Goal: Transaction & Acquisition: Purchase product/service

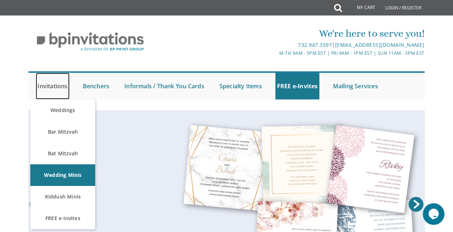
click at [57, 89] on link "Invitations" at bounding box center [53, 86] width 34 height 27
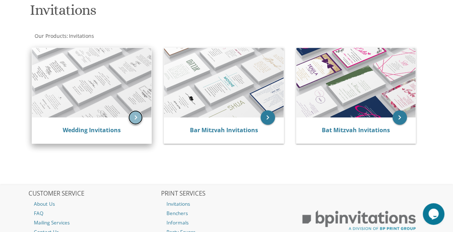
click at [137, 112] on icon "keyboard_arrow_right" at bounding box center [135, 117] width 14 height 14
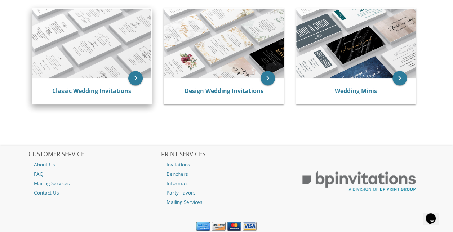
click at [132, 71] on img at bounding box center [91, 44] width 119 height 70
click at [119, 56] on img at bounding box center [91, 44] width 119 height 70
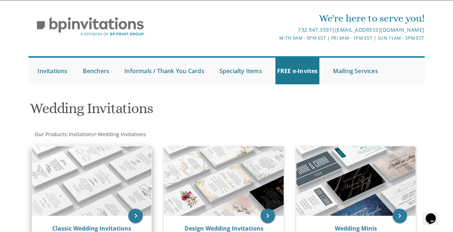
scroll to position [9, 0]
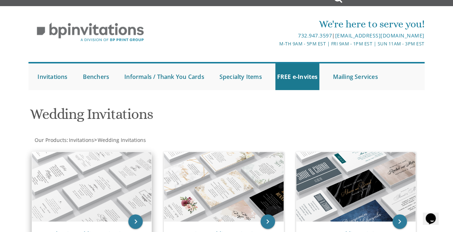
click at [89, 182] on img at bounding box center [91, 187] width 119 height 70
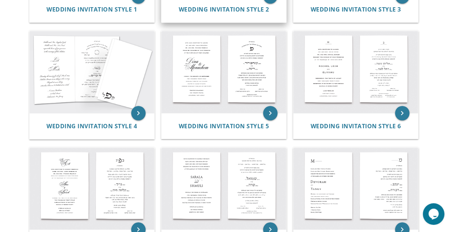
scroll to position [251, 0]
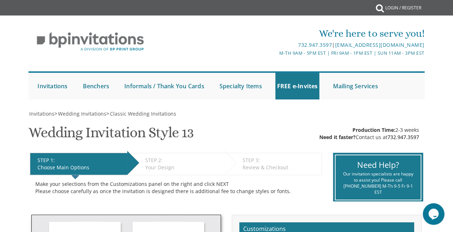
scroll to position [154, 0]
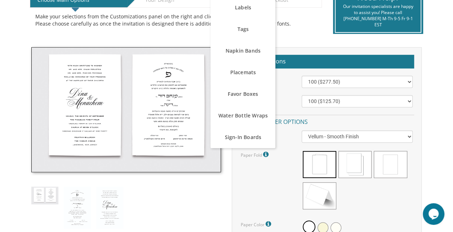
scroll to position [170, 0]
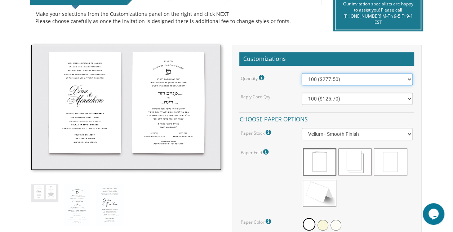
click at [312, 82] on select "100 ($277.50) 200 ($330.45) 300 ($380.65) 400 ($432.70) 500 ($482.10) 600 ($534…" at bounding box center [357, 79] width 111 height 12
select select "700"
click at [302, 73] on select "100 ($277.50) 200 ($330.45) 300 ($380.65) 400 ($432.70) 500 ($482.10) 600 ($534…" at bounding box center [357, 79] width 111 height 12
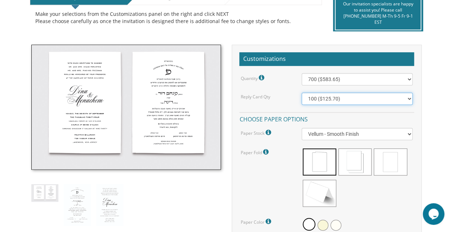
click at [323, 97] on select "100 ($125.70) 200 ($150.60) 300 ($177.95) 400 ($270.70) 500 ($225.30) 600 ($249…" at bounding box center [357, 99] width 111 height 12
select select "700"
click at [302, 93] on select "100 ($125.70) 200 ($150.60) 300 ($177.95) 400 ($270.70) 500 ($225.30) 600 ($249…" at bounding box center [357, 99] width 111 height 12
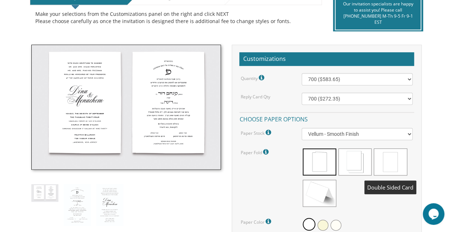
click at [390, 161] on span at bounding box center [390, 162] width 33 height 27
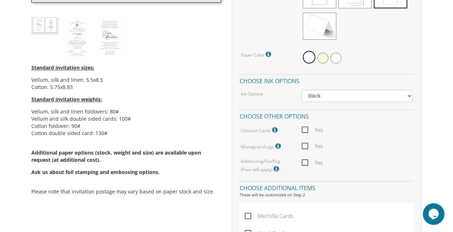
scroll to position [340, 0]
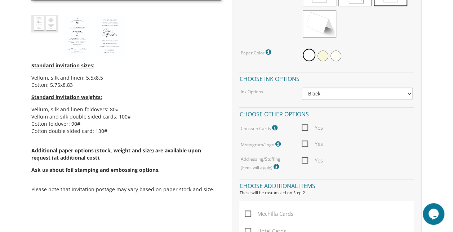
click at [307, 129] on span "Yes" at bounding box center [312, 127] width 21 height 9
click at [306, 129] on input "Yes" at bounding box center [304, 127] width 5 height 5
checkbox input "true"
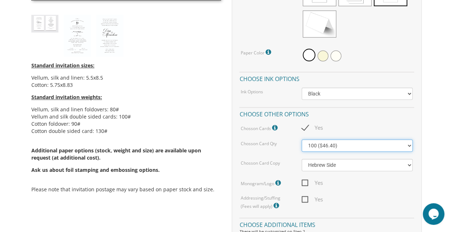
click at [315, 143] on select "100 ($46.40) 200 ($55.20) 300 ($61.85)" at bounding box center [357, 146] width 111 height 12
click at [341, 127] on div "Yes" at bounding box center [357, 127] width 122 height 9
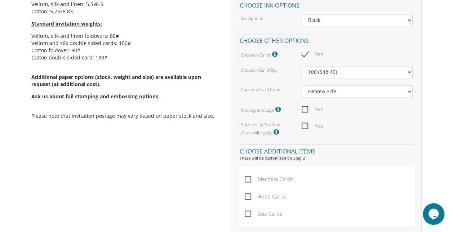
scroll to position [414, 0]
click at [306, 124] on span "Yes" at bounding box center [312, 125] width 21 height 9
click at [306, 124] on input "Yes" at bounding box center [304, 124] width 5 height 5
click at [306, 124] on span "Yes" at bounding box center [312, 125] width 21 height 9
click at [306, 124] on input "Yes" at bounding box center [304, 124] width 5 height 5
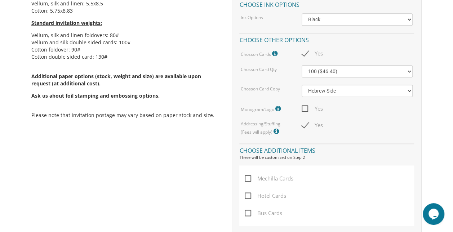
checkbox input "false"
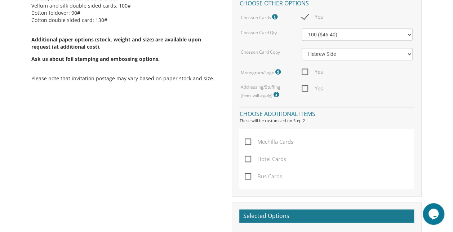
scroll to position [455, 0]
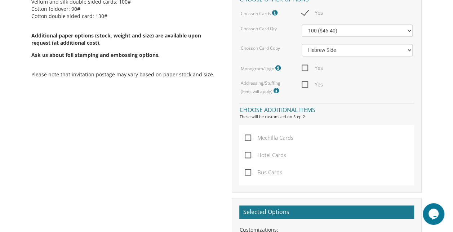
click at [248, 136] on span "Mechilla Cards" at bounding box center [269, 137] width 49 height 9
click at [248, 136] on input "Mechilla Cards" at bounding box center [247, 137] width 5 height 5
checkbox input "true"
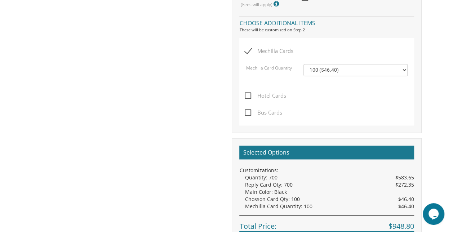
scroll to position [542, 0]
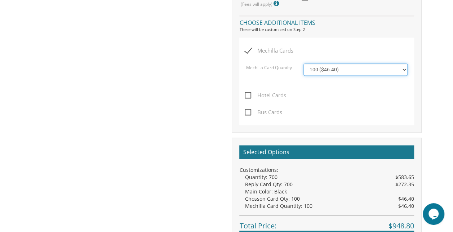
click at [315, 70] on select "100 ($46.40) 200 ($55.20) 300 ($61.85) 400 ($70.60) 500 ($77.20)" at bounding box center [356, 69] width 104 height 12
select select "200"
click at [304, 63] on select "100 ($46.40) 200 ($55.20) 300 ($61.85) 400 ($70.60) 500 ($77.20)" at bounding box center [356, 69] width 104 height 12
click at [318, 66] on select "100 ($46.40) 200 ($55.20) 300 ($61.85) 400 ($70.60) 500 ($77.20)" at bounding box center [356, 69] width 104 height 12
click at [304, 63] on select "100 ($46.40) 200 ($55.20) 300 ($61.85) 400 ($70.60) 500 ($77.20)" at bounding box center [356, 69] width 104 height 12
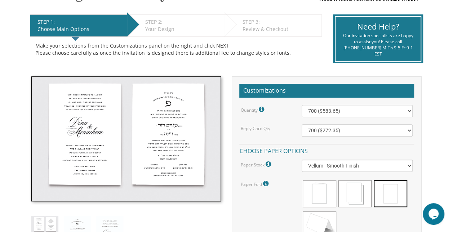
scroll to position [139, 0]
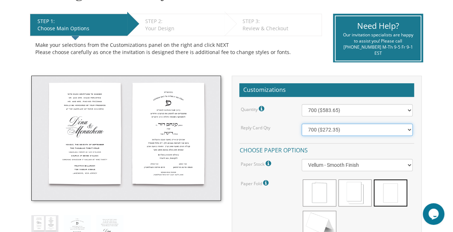
click at [324, 128] on select "100 ($125.70) 200 ($150.60) 300 ($177.95) 400 ($270.70) 500 ($225.30) 600 ($249…" at bounding box center [357, 130] width 111 height 12
select select "500"
click at [302, 124] on select "100 ($125.70) 200 ($150.60) 300 ($177.95) 400 ($270.70) 500 ($225.30) 600 ($249…" at bounding box center [357, 130] width 111 height 12
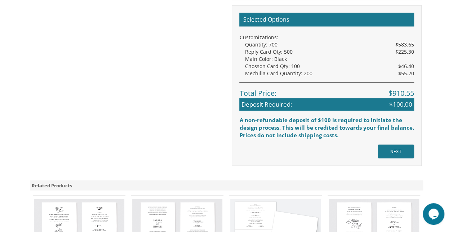
scroll to position [675, 0]
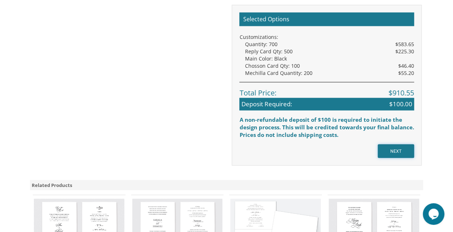
click at [393, 151] on input "NEXT" at bounding box center [396, 151] width 36 height 14
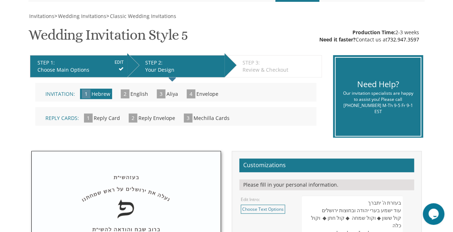
click at [128, 95] on span "2" at bounding box center [125, 93] width 9 height 9
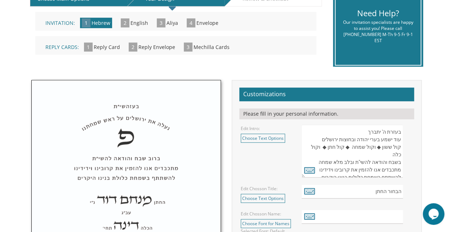
scroll to position [211, 0]
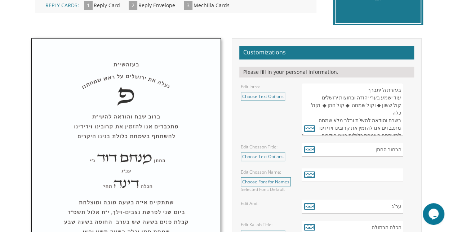
click at [373, 101] on textarea "בעזרת ה' יתברך עוד ישמע בערי יהודה ובחוצות ירושלים קול ששון ◆ וקול שמחה ◆ קול ח…" at bounding box center [352, 109] width 101 height 53
click at [309, 128] on icon at bounding box center [309, 128] width 11 height 10
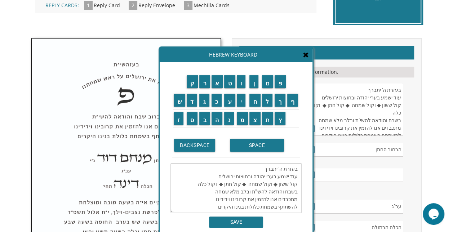
click at [347, 120] on textarea "בעזרת ה' יתברך עוד ישמע בערי יהודה ובחוצות ירושלים קול ששון ◆ וקול שמחה ◆ קול ח…" at bounding box center [352, 109] width 101 height 53
click at [355, 120] on textarea "בעזרת ה' יתברך עוד ישמע בערי יהודה ובחוצות ירושלים קול ששון ◆ וקול שמחה ◆ קול ח…" at bounding box center [352, 109] width 101 height 53
click at [361, 90] on textarea "בעזרת ה' יתברך עוד ישמע בערי יהודה ובחוצות ירושלים קול ששון ◆ וקול שמחה ◆ קול ח…" at bounding box center [352, 109] width 101 height 53
click at [306, 54] on icon at bounding box center [306, 54] width 6 height 7
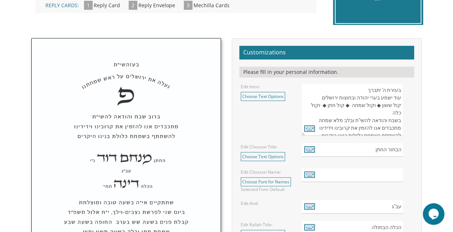
click at [400, 91] on textarea "בעזרת ה' יתברך עוד ישמע בערי יהודה ובחוצות ירושלים קול ששון ◆ וקול שמחה ◆ קול ח…" at bounding box center [352, 109] width 101 height 53
click at [309, 129] on icon at bounding box center [309, 128] width 11 height 10
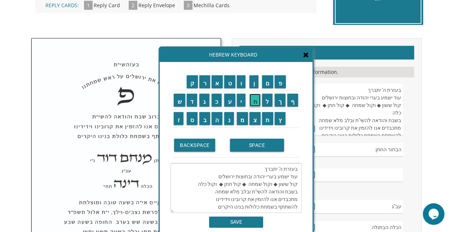
click at [261, 105] on input "ח" at bounding box center [254, 100] width 11 height 13
click at [300, 169] on textarea "בעזרת ה' יתברך עוד ישמע בערי יהודה ובחוצות ירושלים קול ששון ◆ וקול שמחה ◆ קול ח…" at bounding box center [236, 188] width 131 height 50
drag, startPoint x: 300, startPoint y: 169, endPoint x: 262, endPoint y: 170, distance: 37.9
click at [262, 170] on textarea "בעזרת ה' יתברך עוד ישמע בערי יהודה ובחוצות ירושלים קול ששון ◆ וקול שמחה ◆ קול ח…" at bounding box center [236, 188] width 131 height 50
click at [220, 122] on input "ה" at bounding box center [217, 118] width 11 height 13
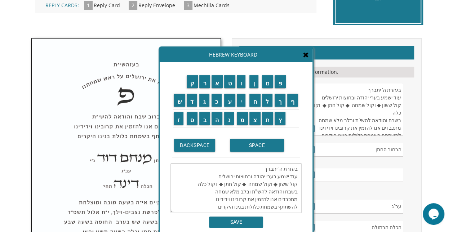
click at [258, 166] on textarea "בעזרת ה' יתברך עוד ישמע בערי יהודה ובחוצות ירושלים קול ששון ◆ וקול שמחה ◆ קול ח…" at bounding box center [236, 188] width 131 height 50
drag, startPoint x: 258, startPoint y: 166, endPoint x: 309, endPoint y: 169, distance: 51.3
click at [309, 169] on div "ק ר א ט ו ן ם פ ש ד ג כ ע י ח ל" at bounding box center [236, 150] width 153 height 177
click at [295, 171] on textarea "עוד ישמע בערי יהודה ובחוצות ירושלים קול ששון ◆ וקול שמחה ◆ קול חתן ◆ וקול כלה ב…" at bounding box center [236, 188] width 131 height 50
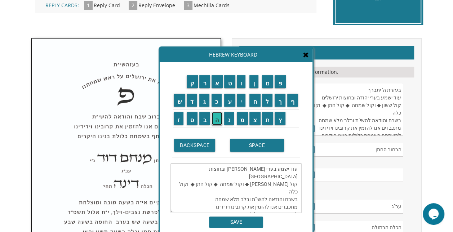
click at [218, 118] on input "ה" at bounding box center [217, 118] width 11 height 13
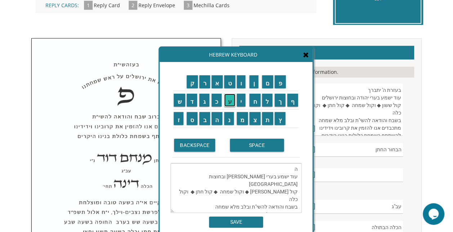
click at [230, 97] on input "ע" at bounding box center [229, 100] width 11 height 13
click at [265, 98] on input "ל" at bounding box center [267, 100] width 11 height 13
click at [240, 97] on input "י" at bounding box center [241, 100] width 9 height 13
click at [214, 118] on input "ה" at bounding box center [217, 118] width 11 height 13
click at [267, 102] on input "ל" at bounding box center [267, 100] width 11 height 13
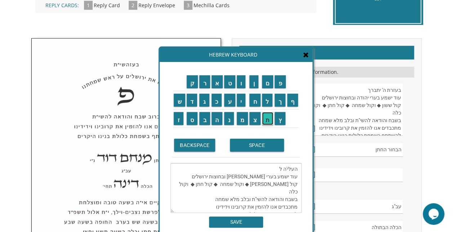
click at [270, 122] on input "ת" at bounding box center [268, 118] width 12 height 13
click at [238, 84] on input "ו" at bounding box center [241, 81] width 9 height 13
click at [208, 87] on input "ר" at bounding box center [204, 81] width 11 height 13
click at [215, 118] on input "ה" at bounding box center [217, 118] width 11 height 13
click at [178, 103] on input "ש" at bounding box center [180, 100] width 12 height 13
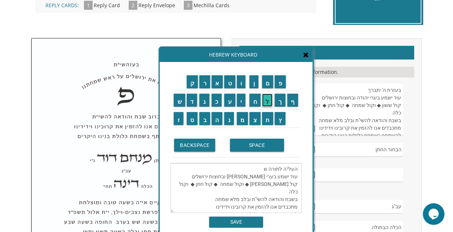
click at [269, 103] on input "ל" at bounding box center [267, 100] width 11 height 13
click at [203, 123] on input "ב" at bounding box center [204, 118] width 11 height 13
click at [229, 115] on input "נ" at bounding box center [229, 118] width 10 height 13
click at [240, 84] on input "ו" at bounding box center [241, 81] width 9 height 13
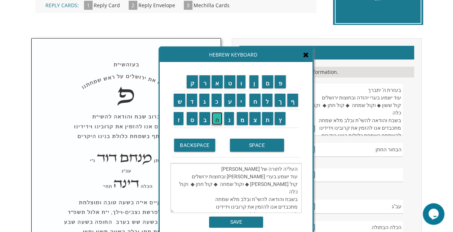
click at [217, 114] on input "ה" at bounding box center [217, 118] width 11 height 13
click at [193, 83] on input "ק" at bounding box center [193, 81] width 12 height 13
click at [204, 83] on input "ר" at bounding box center [204, 81] width 11 height 13
drag, startPoint x: 216, startPoint y: 177, endPoint x: 297, endPoint y: 177, distance: 81.5
click at [297, 177] on textarea "העלי'ה לתורה של בננו ה'קר עוד ישמע בערי יהודה ובחוצות ירושלים קול ששון ◆ וקול ש…" at bounding box center [236, 188] width 131 height 50
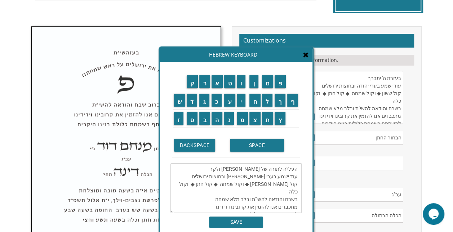
scroll to position [224, 0]
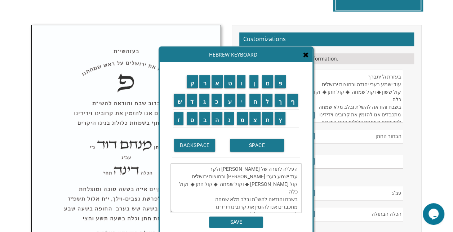
click at [209, 193] on textarea "העלי'ה לתורה של בננו ה'קר עוד ישמע בערי יהודה ובחוצות ירושלים קול ששון ◆ וקול ש…" at bounding box center [236, 188] width 131 height 50
click at [294, 167] on textarea "העלי'ה לתורה של בננו ה'קר עוד ישמע בערי יהודה ובחוצות ירושלים קול ששון ◆ וקול ש…" at bounding box center [236, 188] width 131 height 50
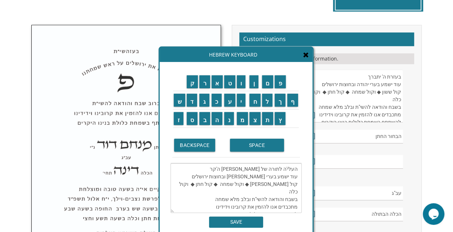
click at [307, 56] on icon at bounding box center [306, 54] width 6 height 7
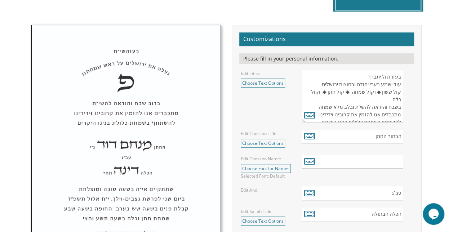
click at [353, 84] on textarea "בעזרת ה' יתברך עוד ישמע בערי יהודה ובחוצות ירושלים קול ששון ◆ וקול שמחה ◆ קול ח…" at bounding box center [352, 96] width 101 height 53
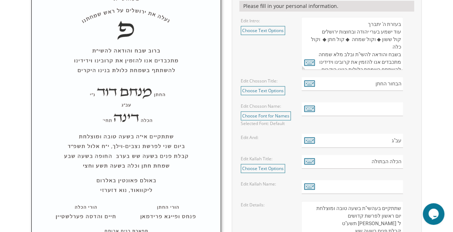
scroll to position [222, 0]
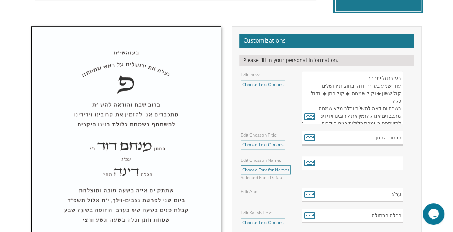
click at [376, 138] on input "הבחור החתן" at bounding box center [352, 138] width 101 height 14
click at [311, 134] on icon at bounding box center [309, 137] width 11 height 10
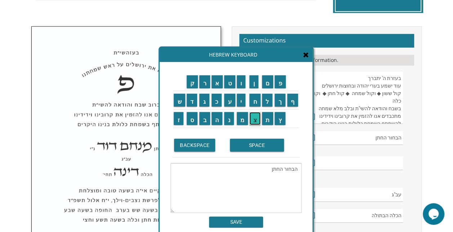
click at [256, 121] on input "צ" at bounding box center [254, 118] width 11 height 13
click at [203, 116] on input "ב" at bounding box center [204, 118] width 11 height 13
click at [239, 102] on input "י" at bounding box center [241, 100] width 9 height 13
click at [253, 149] on input "SPACE" at bounding box center [257, 145] width 54 height 13
click at [270, 169] on textarea "הבחור החתןצבי" at bounding box center [236, 188] width 131 height 50
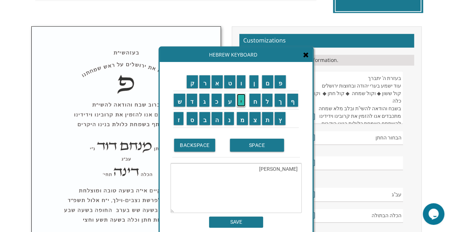
click at [243, 102] on input "י" at bounding box center [241, 100] width 9 height 13
click at [216, 122] on input "ה" at bounding box center [217, 118] width 11 height 13
click at [244, 84] on input "ו" at bounding box center [241, 81] width 9 height 13
click at [190, 105] on input "ד" at bounding box center [192, 100] width 11 height 13
click at [215, 119] on input "ה" at bounding box center [217, 118] width 11 height 13
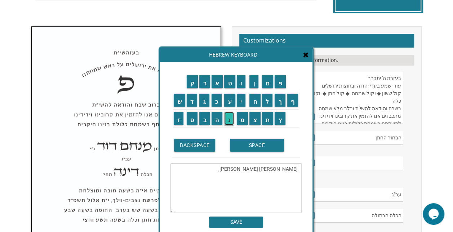
click at [231, 118] on input "נ" at bounding box center [229, 118] width 10 height 13
click at [243, 102] on input "י" at bounding box center [241, 100] width 9 height 13
type textarea "צבי יהודה, נ"י"
click at [309, 56] on icon at bounding box center [306, 54] width 6 height 7
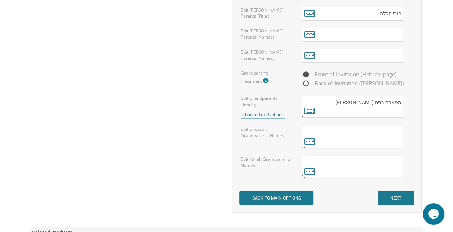
scroll to position [568, 0]
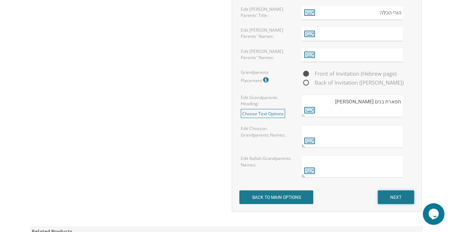
click at [392, 195] on input "NEXT" at bounding box center [396, 197] width 36 height 14
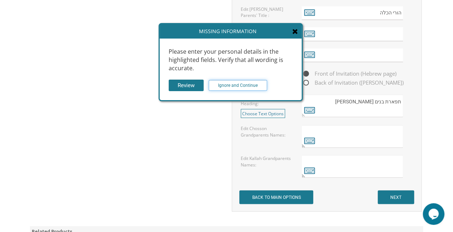
click at [222, 81] on input "Ignore and Continue" at bounding box center [238, 85] width 58 height 11
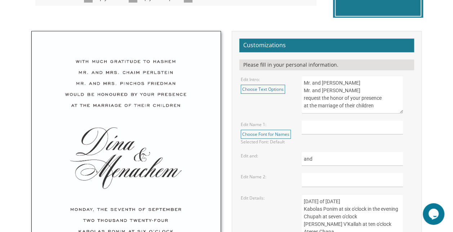
scroll to position [234, 0]
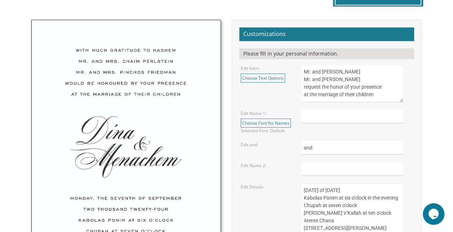
click at [331, 104] on form "Customizations Please fill in your personal information. Edit Intro: Choose Tex…" at bounding box center [326, 188] width 175 height 323
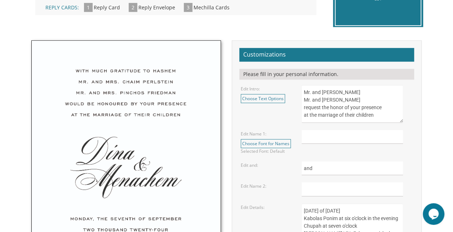
scroll to position [213, 0]
click at [302, 91] on textarea "Mr. and Mrs. Yossi Schwartz Mr. and Mrs. Yaakov Friedman request the honor of y…" at bounding box center [352, 104] width 101 height 38
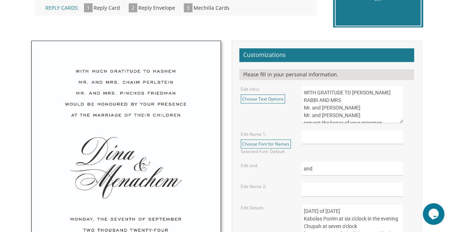
click at [319, 107] on textarea "Mr. and Mrs. Yossi Schwartz Mr. and Mrs. Yaakov Friedman request the honor of y…" at bounding box center [352, 104] width 101 height 38
click at [344, 108] on textarea "Mr. and Mrs. Yossi Schwartz Mr. and Mrs. Yaakov Friedman request the honor of y…" at bounding box center [352, 104] width 101 height 38
drag, startPoint x: 368, startPoint y: 101, endPoint x: 304, endPoint y: 101, distance: 64.5
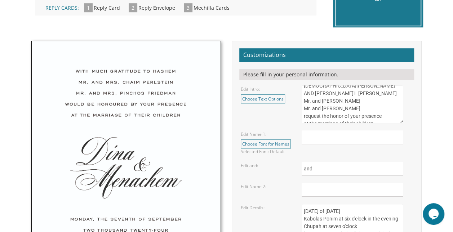
click at [304, 101] on textarea "Mr. and Mrs. Yossi Schwartz Mr. and Mrs. Yaakov Friedman request the honor of y…" at bounding box center [352, 104] width 101 height 38
drag, startPoint x: 377, startPoint y: 108, endPoint x: 300, endPoint y: 109, distance: 77.5
click at [300, 109] on div "Mr. and Mrs. Yossi Schwartz Mr. and Mrs. Yaakov Friedman request the honor of y…" at bounding box center [357, 104] width 122 height 38
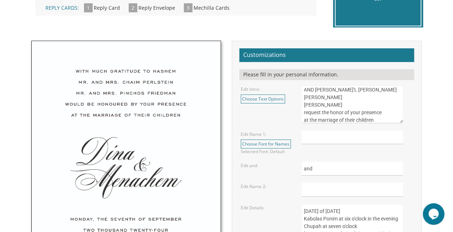
drag, startPoint x: 302, startPoint y: 106, endPoint x: 384, endPoint y: 110, distance: 81.6
click at [384, 110] on textarea "Mr. and Mrs. Yossi Schwartz Mr. and Mrs. Yaakov Friedman request the honor of y…" at bounding box center [352, 104] width 101 height 38
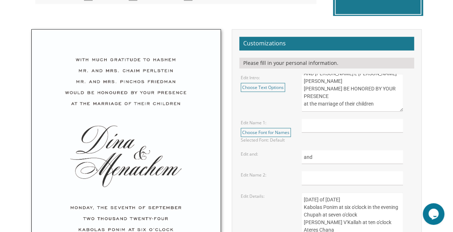
scroll to position [227, 0]
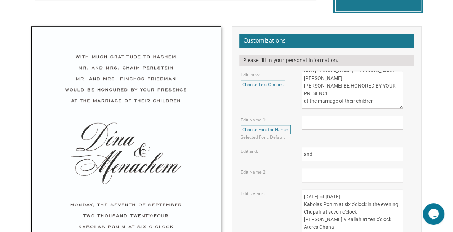
type textarea "WITH GRATITUDE TO HASHEM YISBARACH RABBI ELI AND YEHUDIS'L NEWMAN RABBI YISROEL…"
click at [344, 123] on input "text" at bounding box center [352, 123] width 101 height 14
type input "TZVI YEHUDA"
click at [314, 173] on input "text" at bounding box center [352, 175] width 101 height 14
type input "SHEV"
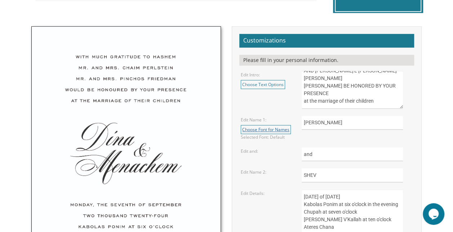
click at [261, 126] on link "Choose Font for Names" at bounding box center [266, 129] width 50 height 9
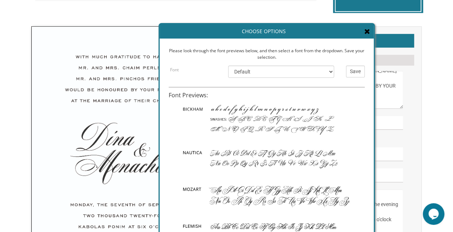
scroll to position [18, 0]
click at [330, 72] on select "Default Bickham Nautica Mozart Flemish Chopin Burgues Empire" at bounding box center [281, 72] width 106 height 12
click at [358, 71] on input "Save" at bounding box center [355, 72] width 19 height 12
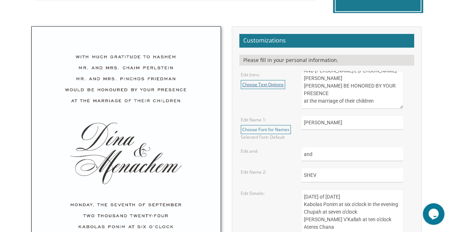
click at [265, 83] on link "Choose Text Options" at bounding box center [263, 84] width 44 height 9
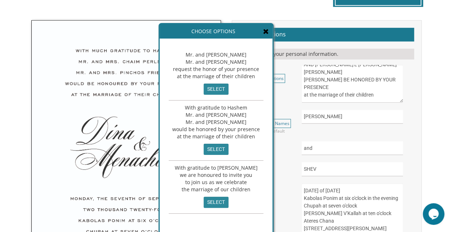
scroll to position [234, 0]
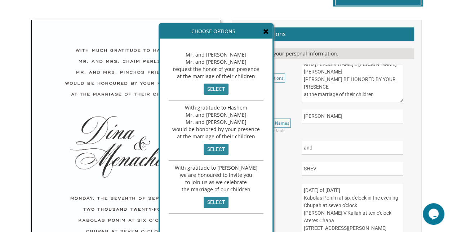
click at [286, 149] on div "Edit and: and" at bounding box center [326, 148] width 183 height 14
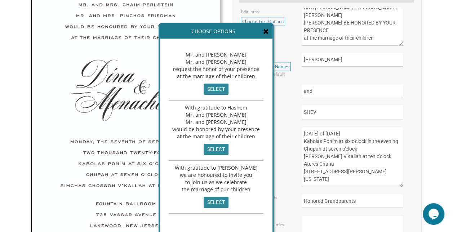
scroll to position [291, 0]
click at [263, 30] on icon at bounding box center [266, 31] width 6 height 7
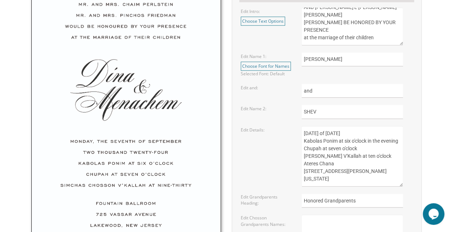
click at [315, 133] on textarea "Sunday, the eighth of May, 2016 Kabolas Ponim at six o'clock in the evening Chu…" at bounding box center [352, 156] width 101 height 61
click at [340, 132] on textarea "Sunday, the eighth of May, 2016 Kabolas Ponim at six o'clock in the evening Chu…" at bounding box center [352, 156] width 101 height 61
click at [354, 133] on textarea "Sunday, the eighth of May, 2016 Kabolas Ponim at six o'clock in the evening Chu…" at bounding box center [352, 156] width 101 height 61
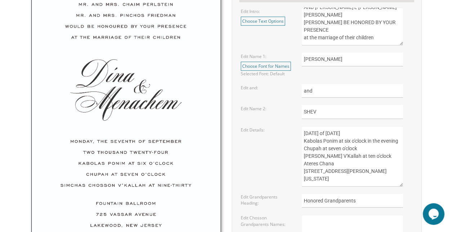
click at [384, 133] on textarea "Sunday, the eighth of May, 2016 Kabolas Ponim at six o'clock in the evening Chu…" at bounding box center [352, 156] width 101 height 61
click at [345, 142] on textarea "Sunday, the eighth of May, 2016 Kabolas Ponim at six o'clock in the evening Chu…" at bounding box center [352, 156] width 101 height 61
click at [334, 156] on textarea "Sunday, the eighth of May, 2016 Kabolas Ponim at six o'clock in the evening Chu…" at bounding box center [352, 156] width 101 height 61
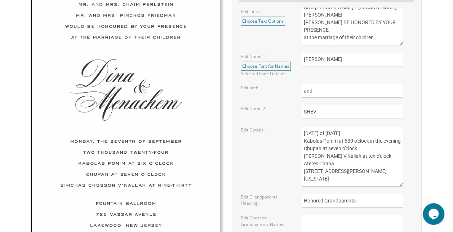
click at [334, 156] on textarea "Sunday, the eighth of May, 2016 Kabolas Ponim at six o'clock in the evening Chu…" at bounding box center [352, 156] width 101 height 61
drag, startPoint x: 304, startPoint y: 163, endPoint x: 333, endPoint y: 163, distance: 29.6
click at [333, 163] on textarea "Sunday, the eighth of May, 2016 Kabolas Ponim at six o'clock in the evening Chu…" at bounding box center [352, 156] width 101 height 61
click at [338, 164] on textarea "Sunday, the eighth of May, 2016 Kabolas Ponim at six o'clock in the evening Chu…" at bounding box center [352, 156] width 101 height 61
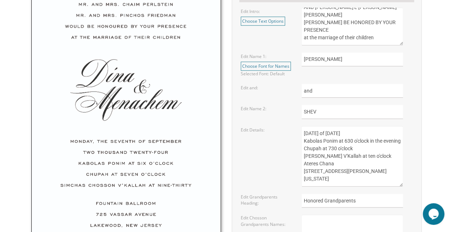
click at [326, 161] on textarea "Sunday, the eighth of May, 2016 Kabolas Ponim at six o'clock in the evening Chu…" at bounding box center [352, 156] width 101 height 61
drag, startPoint x: 303, startPoint y: 172, endPoint x: 346, endPoint y: 169, distance: 43.0
click at [346, 169] on textarea "Sunday, the eighth of May, 2016 Kabolas Ponim at six o'clock in the evening Chu…" at bounding box center [352, 156] width 101 height 61
type textarea "Monday, the third of November, 2025 Kabolas Ponim at 630 o'clock in the evening…"
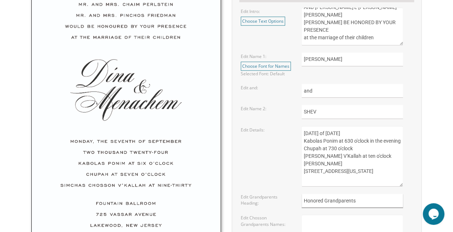
click at [324, 199] on input "Honored Grandparents" at bounding box center [352, 201] width 101 height 14
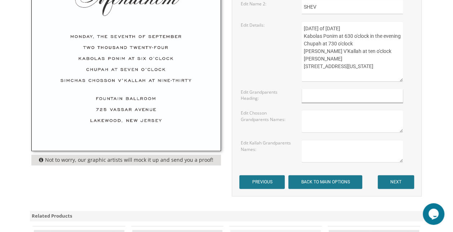
scroll to position [396, 0]
click at [404, 182] on input "NEXT" at bounding box center [396, 182] width 36 height 14
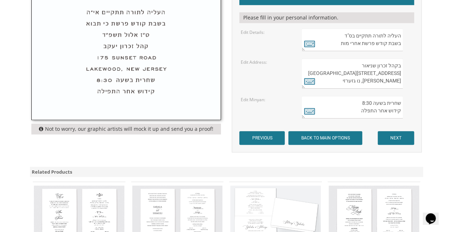
scroll to position [269, 0]
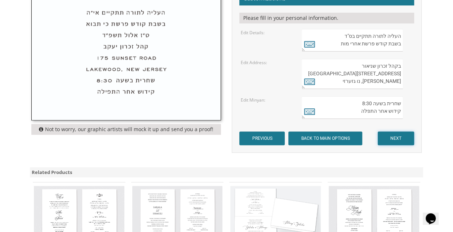
click at [395, 135] on input "NEXT" at bounding box center [396, 139] width 36 height 14
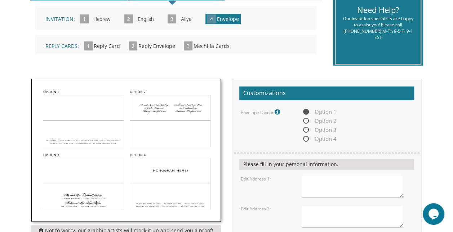
scroll to position [175, 0]
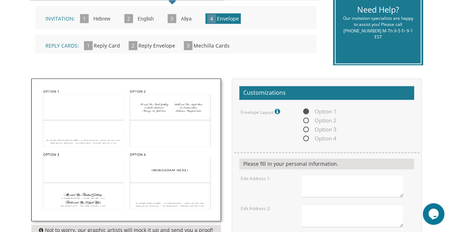
click at [305, 138] on span "Option 4" at bounding box center [319, 138] width 35 height 9
click at [305, 138] on input "Option 4" at bounding box center [304, 139] width 5 height 5
radio input "true"
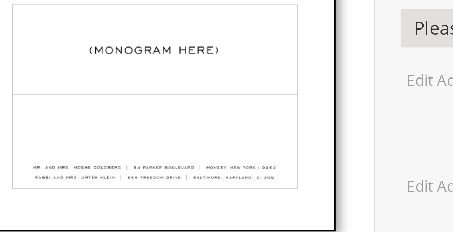
scroll to position [204, 0]
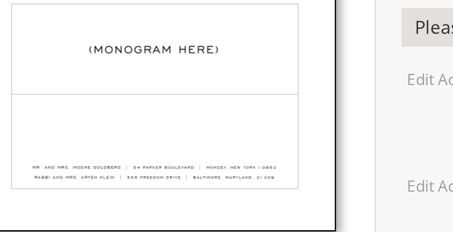
click at [176, 176] on img at bounding box center [126, 121] width 189 height 142
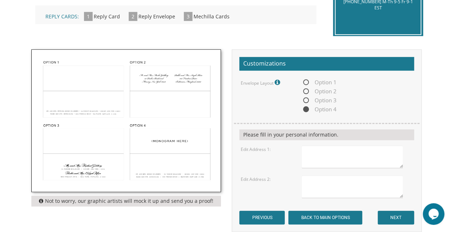
click at [323, 158] on textarea at bounding box center [352, 157] width 101 height 23
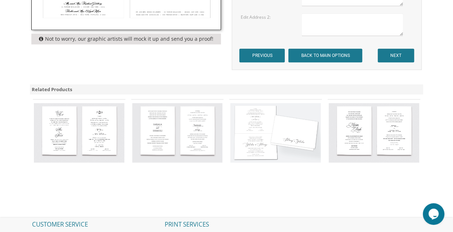
scroll to position [248, 0]
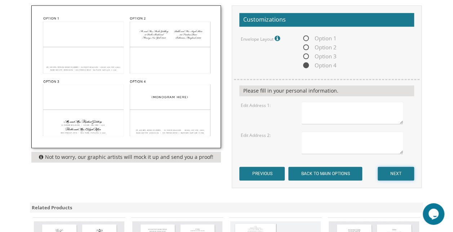
click at [390, 176] on input "NEXT" at bounding box center [396, 174] width 36 height 14
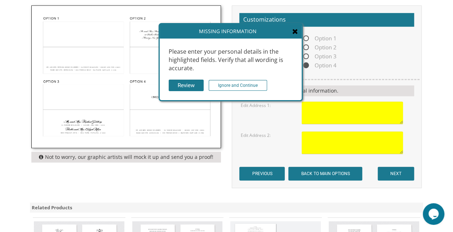
click at [320, 108] on textarea at bounding box center [352, 113] width 101 height 23
type textarea "Rabbi and Mrs"
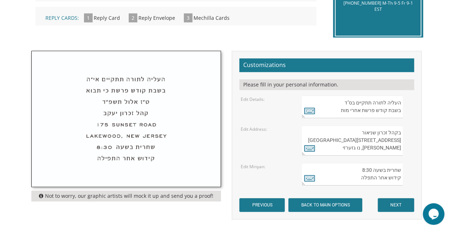
scroll to position [206, 0]
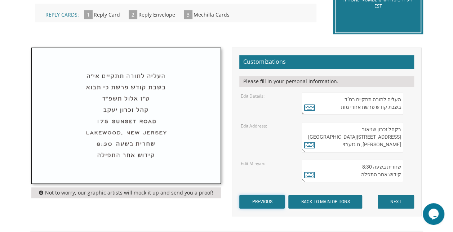
click at [253, 203] on input "PREVIOUS" at bounding box center [261, 202] width 45 height 14
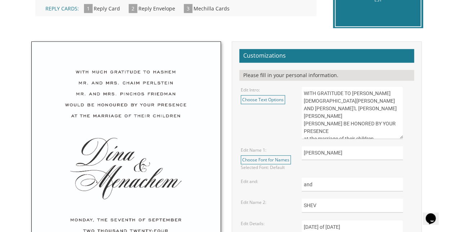
scroll to position [212, 0]
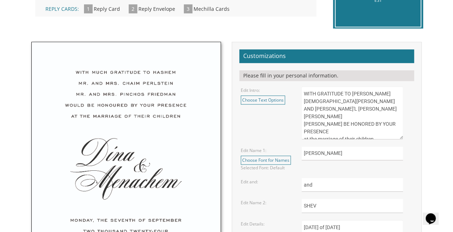
click at [318, 101] on textarea "WITH GRATITUDE TO HASHEM YISBARACH RABBI ELI AND YEHUDIS'L NEWMAN RABBI YISROEL…" at bounding box center [352, 113] width 101 height 53
click at [253, 98] on link "Choose Text Options" at bounding box center [263, 100] width 44 height 9
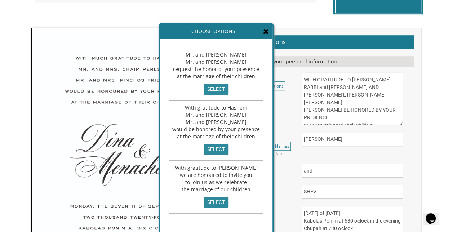
scroll to position [224, 0]
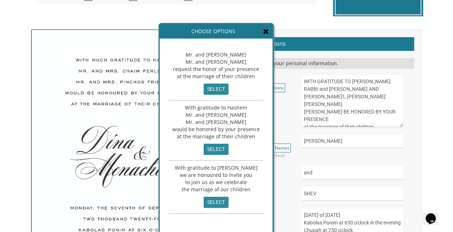
click at [283, 187] on div "Edit Name 2:" at bounding box center [265, 190] width 61 height 7
click at [329, 92] on textarea "WITH GRATITUDE TO HASHEM YISBARACH RABBI ELI AND YEHUDIS'L NEWMAN RABBI YISROEL…" at bounding box center [352, 100] width 101 height 53
click at [264, 30] on icon at bounding box center [266, 31] width 6 height 7
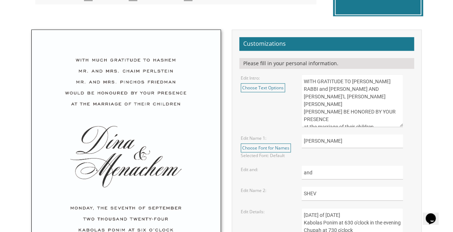
drag, startPoint x: 346, startPoint y: 96, endPoint x: 385, endPoint y: 100, distance: 39.2
click at [385, 100] on textarea "WITH GRATITUDE TO HASHEM YISBARACH RABBI ELI AND YEHUDIS'L NEWMAN RABBI YISROEL…" at bounding box center [352, 100] width 101 height 53
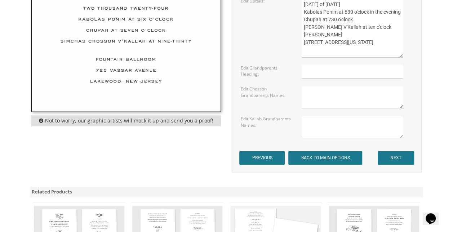
scroll to position [438, 0]
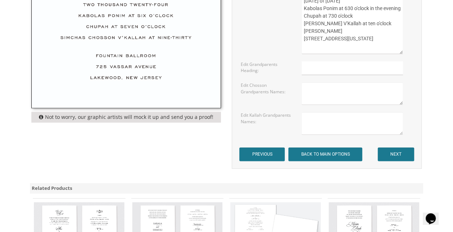
type textarea "WITH GRATITUDE TO HASHEM YISBARACH RABBI and mrs ELI Newman RABBI YISROEL WENGE…"
click at [397, 157] on input "NEXT" at bounding box center [396, 154] width 36 height 14
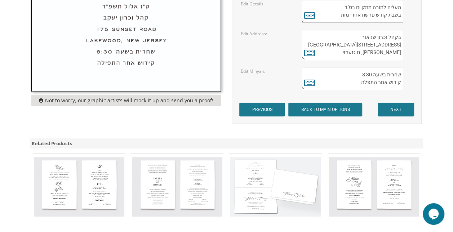
scroll to position [299, 0]
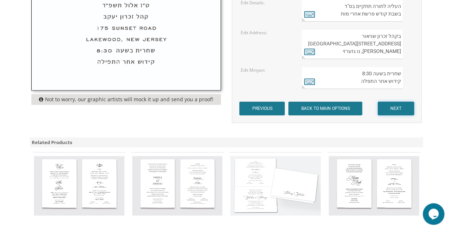
click at [388, 106] on input "NEXT" at bounding box center [396, 109] width 36 height 14
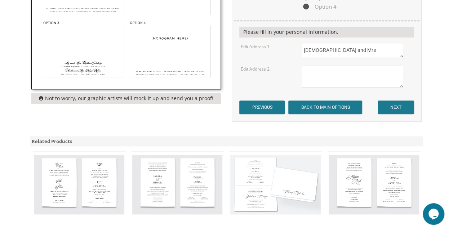
scroll to position [213, 0]
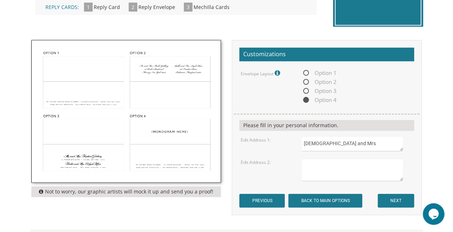
click at [341, 142] on textarea "[DEMOGRAPHIC_DATA] and Mrs" at bounding box center [352, 143] width 101 height 15
paste textarea "3488 Bendemeer Rd, Cleveland Hts, 44118 Ohio"
type textarea "Rabbi and Mrs Eli Newman 3488 Bendemeer Rd, Cleveland Hts, 44118 Ohio"
click at [332, 170] on textarea at bounding box center [352, 170] width 101 height 23
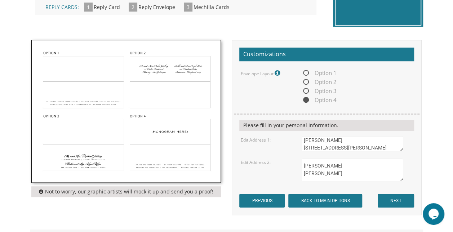
type textarea "Yisroel wenger ruthie wenger"
click at [402, 201] on input "NEXT" at bounding box center [396, 201] width 36 height 14
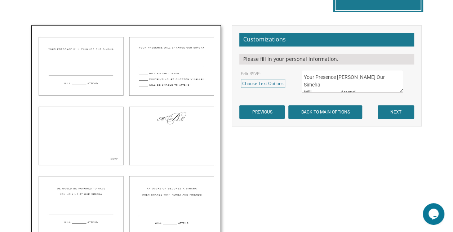
scroll to position [228, 0]
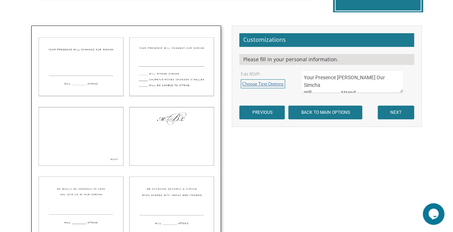
click at [261, 82] on link "Choose Text Options" at bounding box center [263, 83] width 44 height 9
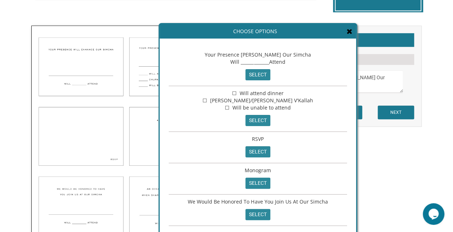
scroll to position [29, 0]
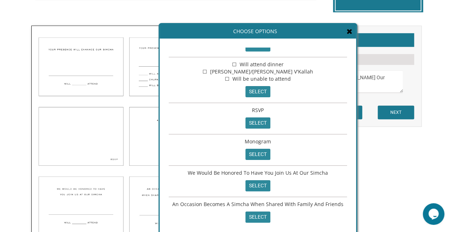
click at [350, 31] on icon at bounding box center [350, 31] width 6 height 7
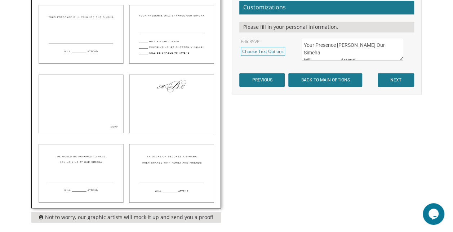
scroll to position [241, 0]
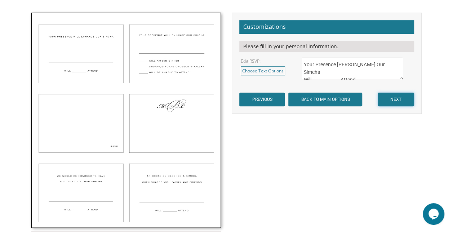
click at [395, 96] on input "NEXT" at bounding box center [396, 100] width 36 height 14
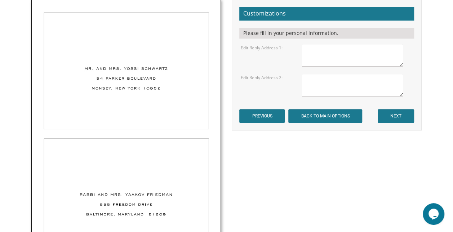
scroll to position [258, 0]
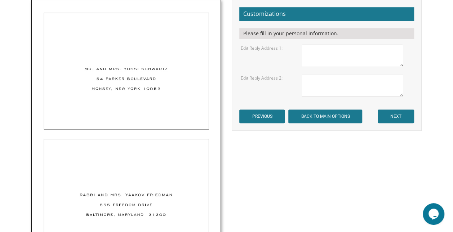
click at [350, 60] on textarea at bounding box center [352, 55] width 101 height 23
paste textarea "[STREET_ADDRESS][US_STATE]"
type textarea "[DEMOGRAPHIC_DATA] and [PERSON_NAME] [STREET_ADDRESS][PERSON_NAME][US_STATE]"
click at [320, 86] on textarea at bounding box center [352, 85] width 101 height 23
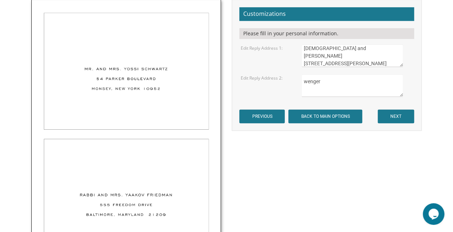
type textarea "wenger"
click at [399, 113] on input "NEXT" at bounding box center [396, 117] width 36 height 14
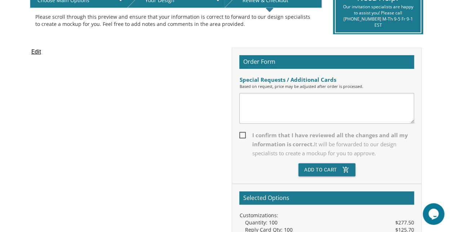
scroll to position [174, 0]
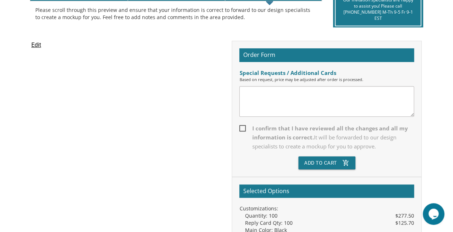
click at [243, 125] on span "I confirm that I have reviewed all the changes and all my information is correc…" at bounding box center [326, 137] width 175 height 27
click at [243, 125] on input "I confirm that I have reviewed all the changes and all my information is correc…" at bounding box center [241, 127] width 5 height 5
click at [243, 125] on span "I confirm that I have reviewed all the changes and all my information is correc…" at bounding box center [326, 137] width 175 height 27
click at [243, 125] on input "I confirm that I have reviewed all the changes and all my information is correc…" at bounding box center [241, 127] width 5 height 5
checkbox input "false"
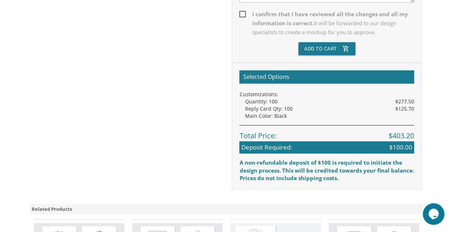
scroll to position [289, 0]
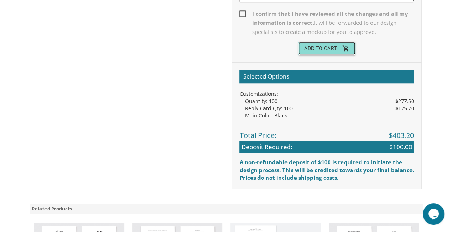
click at [306, 48] on button "Add To Cart add_shopping_cart" at bounding box center [326, 48] width 57 height 13
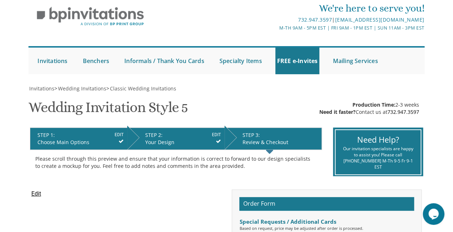
scroll to position [25, 0]
